Goal: Task Accomplishment & Management: Use online tool/utility

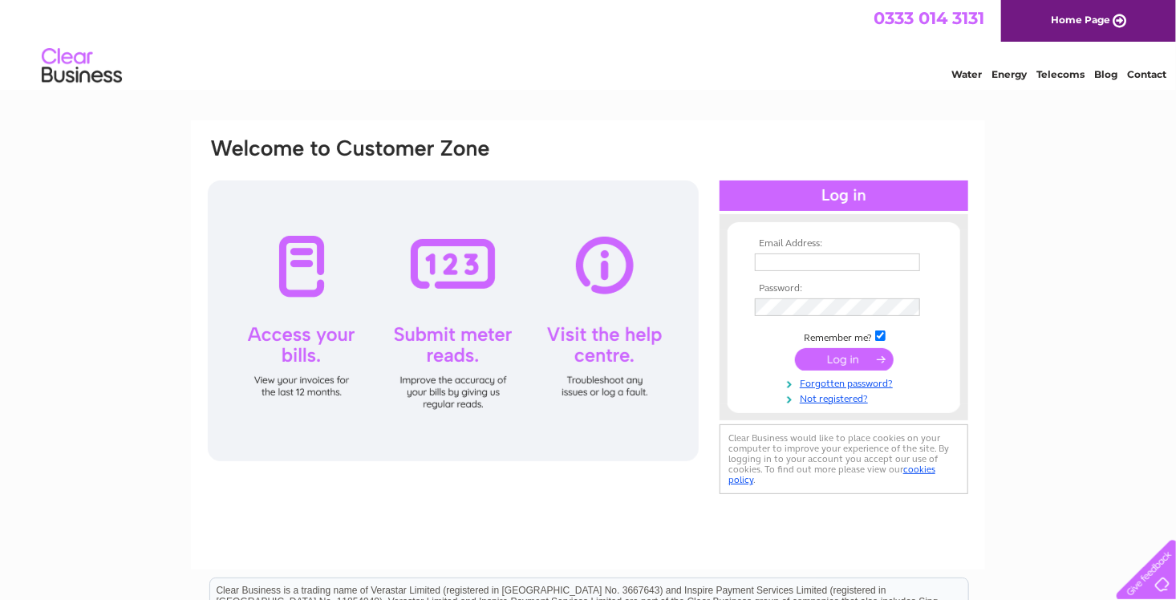
click at [881, 334] on input "checkbox" at bounding box center [880, 336] width 10 height 10
checkbox input "false"
click at [766, 255] on input "text" at bounding box center [838, 262] width 167 height 19
type input "[EMAIL_ADDRESS][DOMAIN_NAME]"
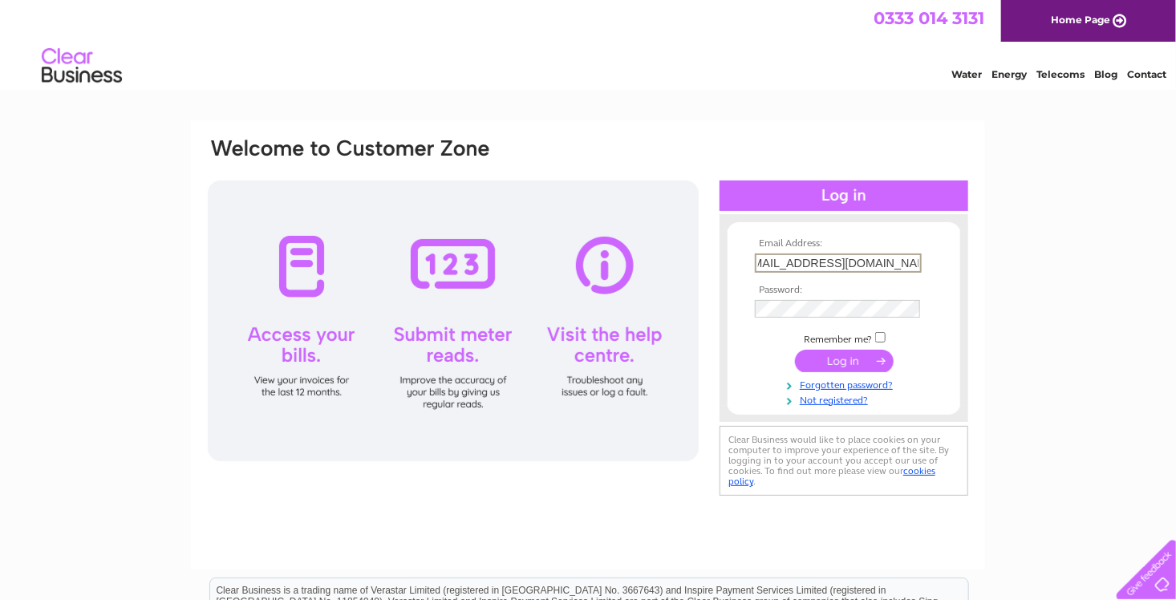
scroll to position [0, 0]
click at [837, 363] on input "submit" at bounding box center [844, 359] width 99 height 22
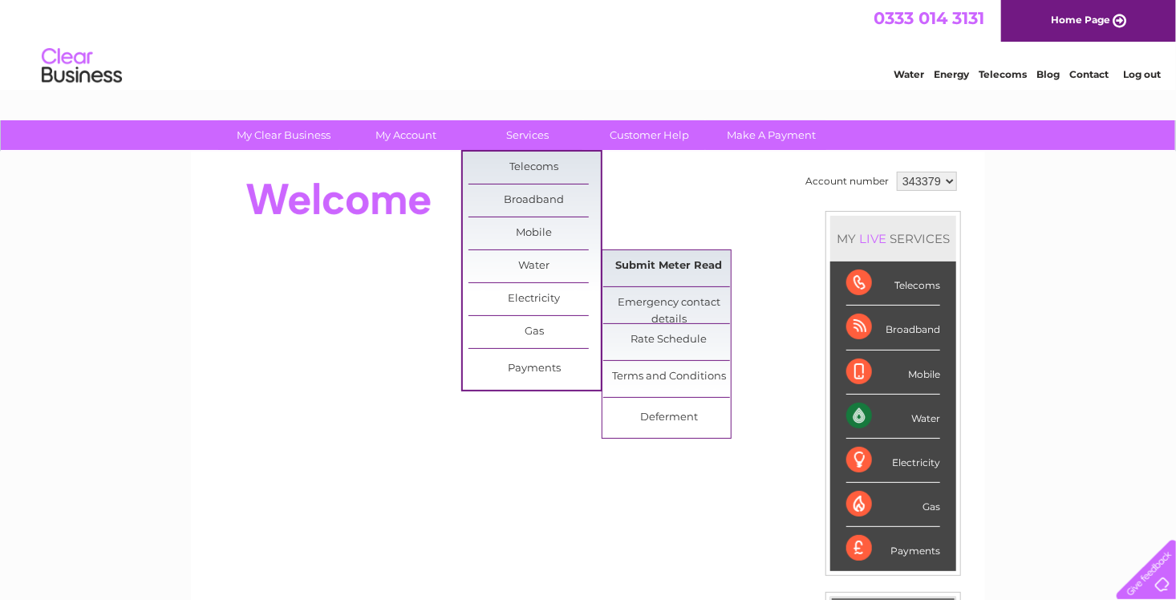
click at [665, 266] on link "Submit Meter Read" at bounding box center [669, 266] width 132 height 32
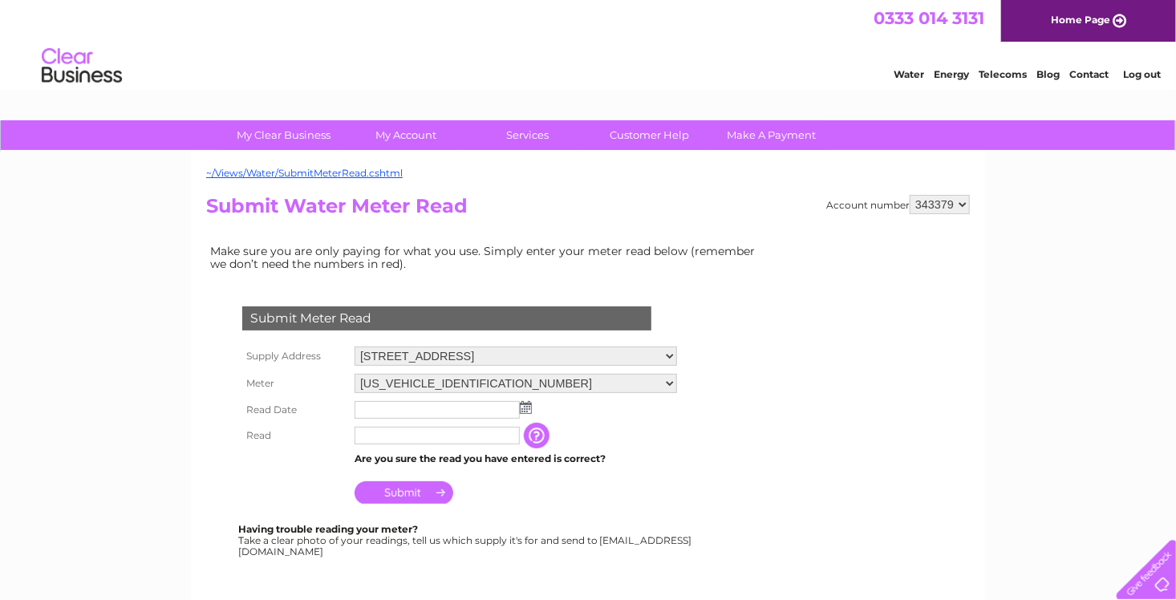
click at [527, 402] on img at bounding box center [526, 407] width 12 height 13
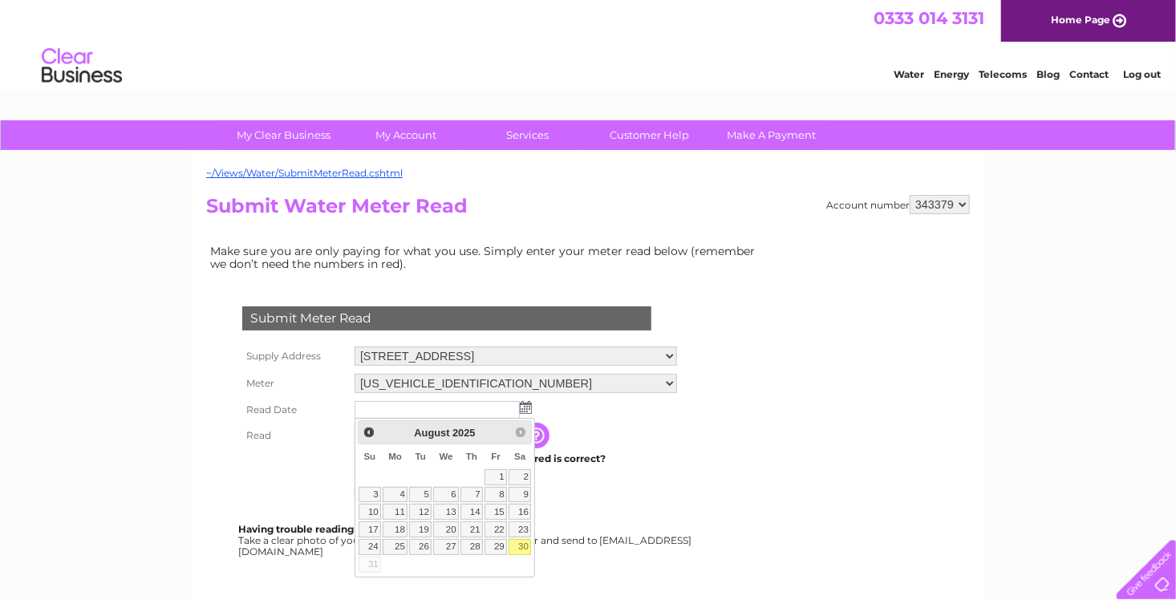
click at [525, 545] on link "30" at bounding box center [520, 547] width 22 height 16
type input "2025/08/30"
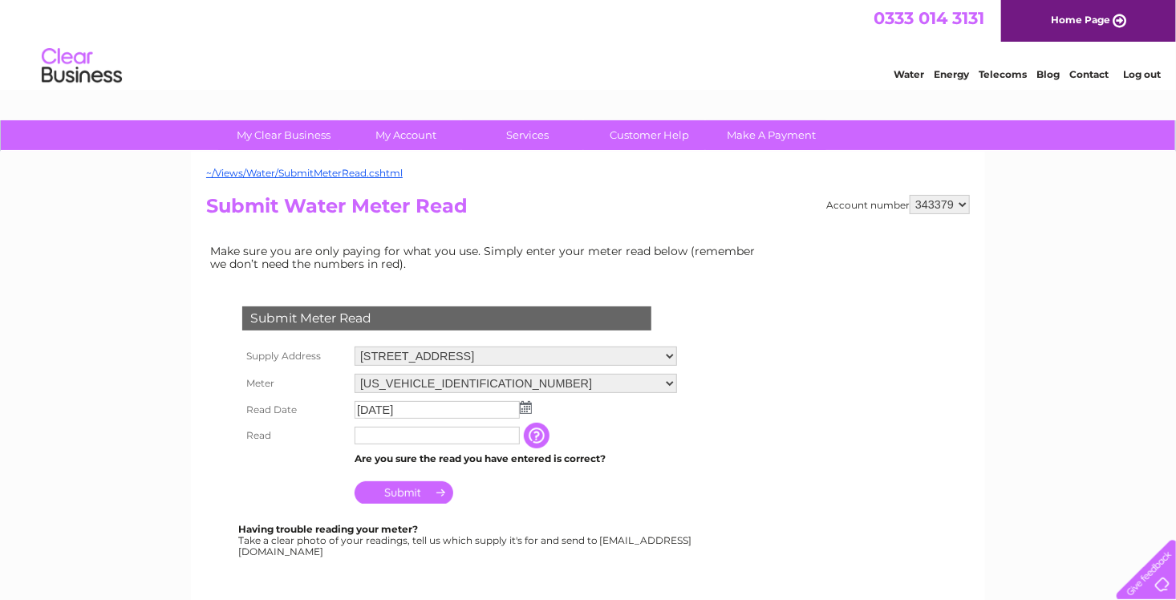
click at [363, 434] on input "text" at bounding box center [437, 436] width 165 height 18
type input "106"
click at [401, 494] on input "Submit" at bounding box center [404, 492] width 99 height 22
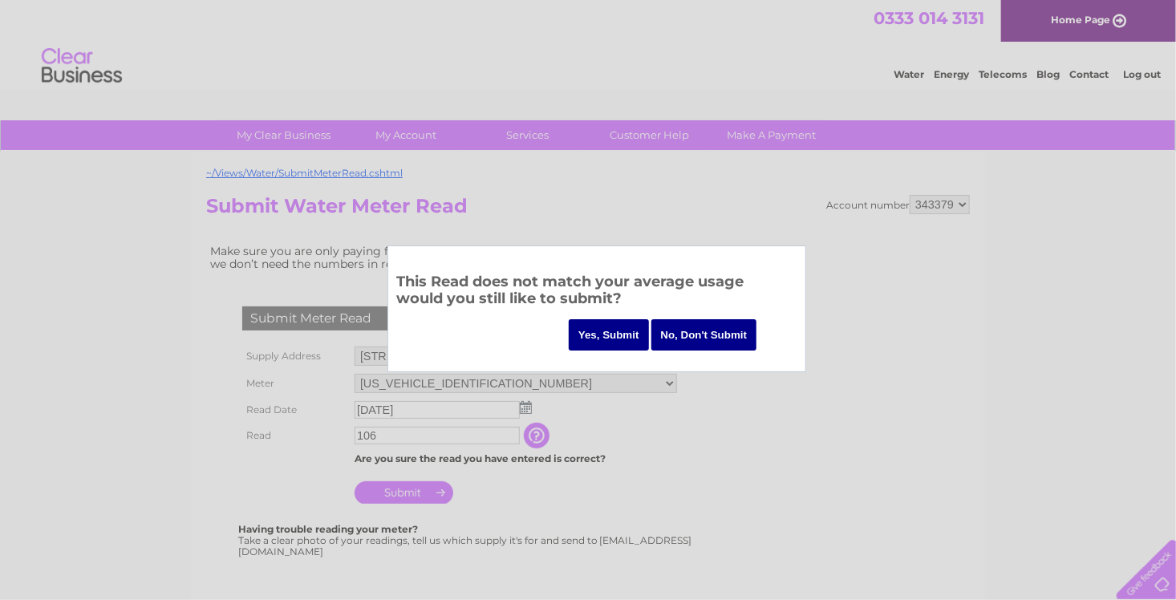
click at [604, 335] on input "Yes, Submit" at bounding box center [609, 334] width 80 height 31
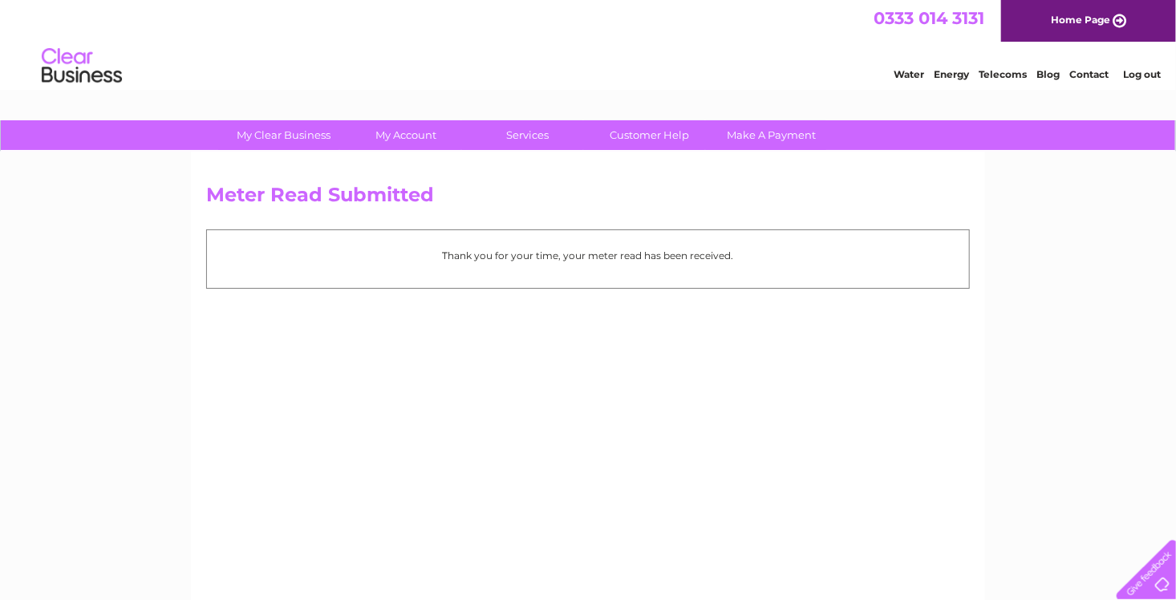
click at [1077, 18] on link "Home Page" at bounding box center [1088, 21] width 175 height 42
